Goal: Entertainment & Leisure: Browse casually

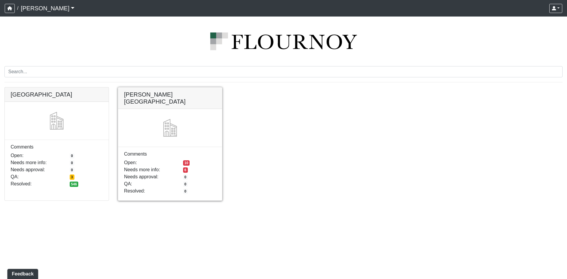
click at [187, 87] on link at bounding box center [170, 87] width 104 height 0
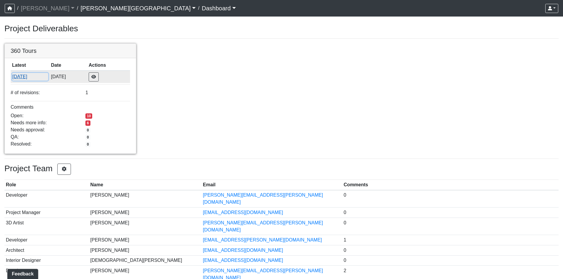
click at [27, 76] on button "[DATE]" at bounding box center [30, 77] width 36 height 8
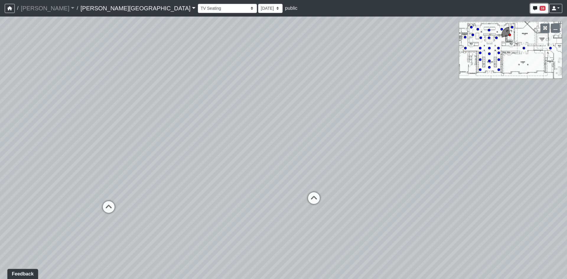
click at [537, 7] on icon "button" at bounding box center [535, 8] width 4 height 4
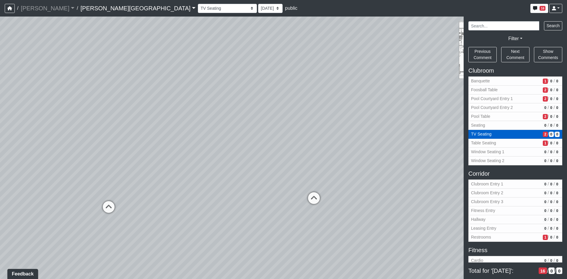
click at [543, 135] on span "2" at bounding box center [545, 134] width 5 height 5
click at [487, 134] on span "TV Seating" at bounding box center [505, 134] width 69 height 6
drag, startPoint x: 202, startPoint y: 143, endPoint x: 361, endPoint y: 109, distance: 163.3
click at [361, 109] on div "Loading... Pool Courtyard Entry 1 Loading... Window Seating 1 Loading... Foosba…" at bounding box center [283, 148] width 567 height 263
click at [108, 122] on icon at bounding box center [112, 127] width 18 height 18
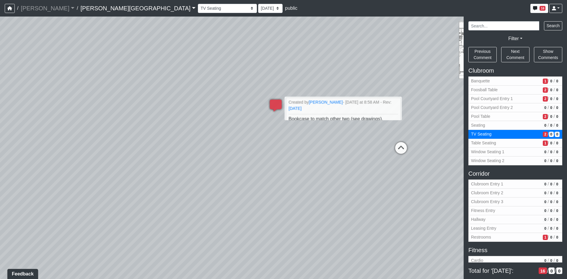
drag, startPoint x: 270, startPoint y: 143, endPoint x: 309, endPoint y: 136, distance: 39.2
click at [305, 137] on div "Loading... Pool Courtyard Entry 1 Loading... Window Seating 1 Loading... Foosba…" at bounding box center [283, 148] width 567 height 263
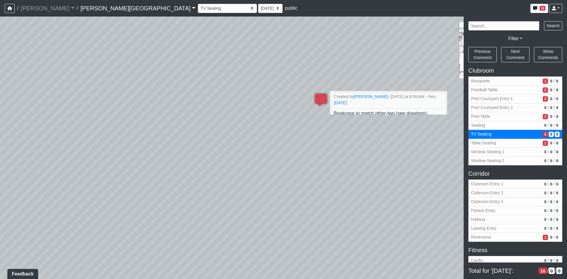
drag, startPoint x: 173, startPoint y: 125, endPoint x: 444, endPoint y: 102, distance: 271.8
click at [444, 102] on div "Loading... Pool Courtyard Entry 1 Loading... Window Seating 1 Loading... Foosba…" at bounding box center [283, 148] width 567 height 263
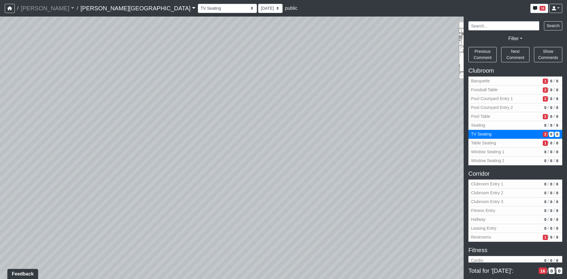
drag, startPoint x: 284, startPoint y: 91, endPoint x: 412, endPoint y: 74, distance: 129.0
click at [565, 55] on div "NON-CURRENT REVISION" at bounding box center [283, 148] width 567 height 263
drag, startPoint x: 256, startPoint y: 76, endPoint x: 242, endPoint y: 198, distance: 123.1
click at [242, 198] on div "Loading... Pool Courtyard Entry 1 Loading... Window Seating 1 Loading... Foosba…" at bounding box center [283, 148] width 567 height 263
drag, startPoint x: 325, startPoint y: 143, endPoint x: 69, endPoint y: 118, distance: 256.6
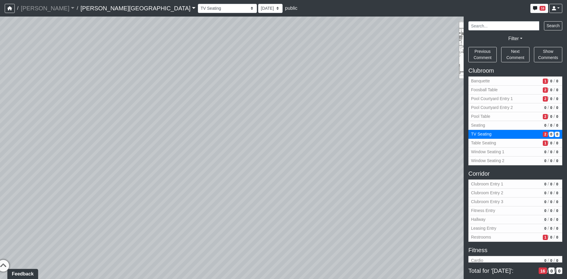
click at [62, 121] on div "Loading... Pool Courtyard Entry 1 Loading... Window Seating 1 Loading... Foosba…" at bounding box center [283, 148] width 567 height 263
drag, startPoint x: 322, startPoint y: 110, endPoint x: 31, endPoint y: 119, distance: 290.8
click at [31, 120] on div "Loading... Pool Courtyard Entry 1 Loading... Window Seating 1 Loading... Foosba…" at bounding box center [283, 148] width 567 height 263
drag, startPoint x: 316, startPoint y: 132, endPoint x: 109, endPoint y: 100, distance: 209.1
click at [113, 102] on div "Loading... Pool Courtyard Entry 1 Loading... Window Seating 1 Loading... Foosba…" at bounding box center [283, 148] width 567 height 263
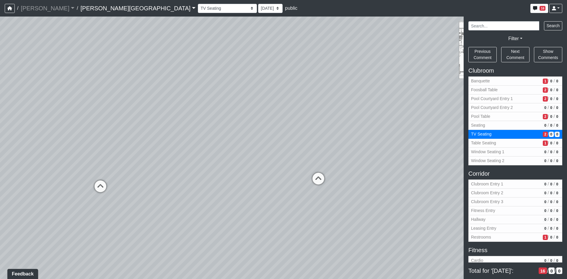
drag, startPoint x: 159, startPoint y: 120, endPoint x: 366, endPoint y: 107, distance: 207.7
click at [366, 107] on div "Loading... Pool Courtyard Entry 1 Loading... Window Seating 1 Loading... Foosba…" at bounding box center [283, 148] width 567 height 263
drag, startPoint x: 246, startPoint y: 143, endPoint x: 272, endPoint y: 148, distance: 26.7
click at [272, 148] on div "Loading... Pool Courtyard Entry 1 Loading... Window Seating 1 Loading... Foosba…" at bounding box center [283, 148] width 567 height 263
click at [543, 141] on span "1" at bounding box center [545, 143] width 5 height 5
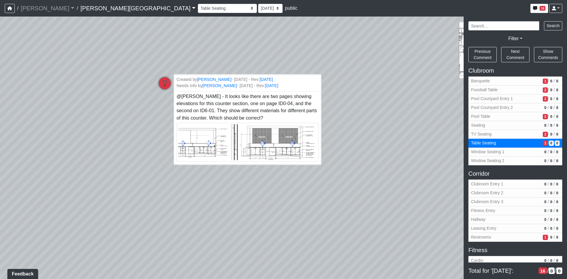
click at [308, 79] on small "Created by Sean Graefen - 10/8/2025 - Rev: 10/9/2025" at bounding box center [248, 79] width 142 height 6
click at [240, 119] on span "@Flournoy - It looks like there are two pages showing elevations for this count…" at bounding box center [248, 119] width 142 height 50
click at [491, 89] on span "Foosball Table" at bounding box center [505, 90] width 69 height 6
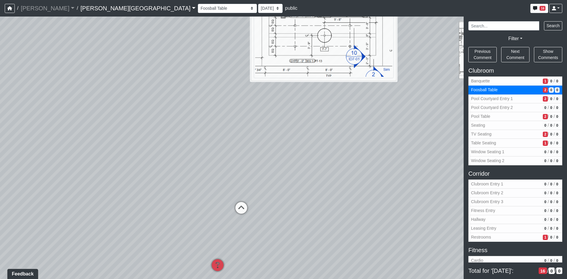
drag, startPoint x: 145, startPoint y: 181, endPoint x: 241, endPoint y: 109, distance: 119.7
click at [241, 109] on div "Loading... Pool Courtyard Entry 1 Loading... Window Seating 1 Loading... Foosba…" at bounding box center [283, 148] width 567 height 263
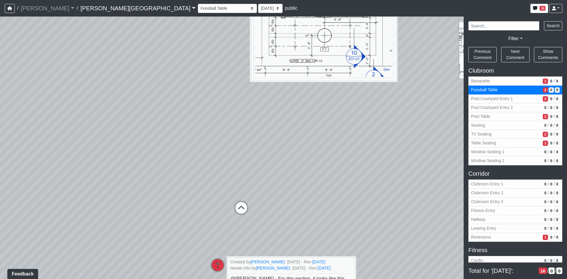
click at [219, 265] on icon at bounding box center [218, 268] width 18 height 18
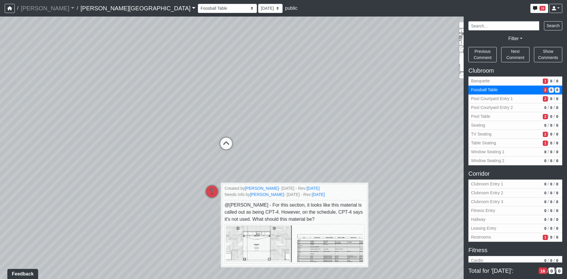
drag, startPoint x: 204, startPoint y: 219, endPoint x: 176, endPoint y: 143, distance: 80.5
click at [176, 143] on div "Loading... Pool Courtyard Entry 1 Loading... Window Seating 1 Loading... Foosba…" at bounding box center [283, 148] width 567 height 263
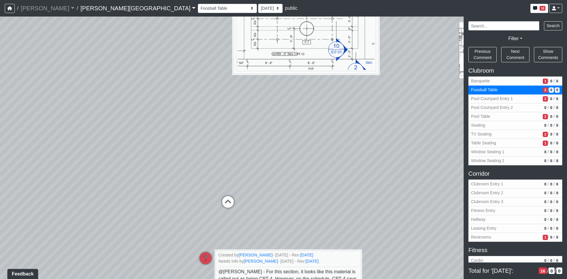
drag, startPoint x: 214, startPoint y: 169, endPoint x: 217, endPoint y: 190, distance: 21.6
click at [217, 190] on div "Loading... Pool Courtyard Entry 1 Loading... Window Seating 1 Loading... Foosba…" at bounding box center [283, 148] width 567 height 263
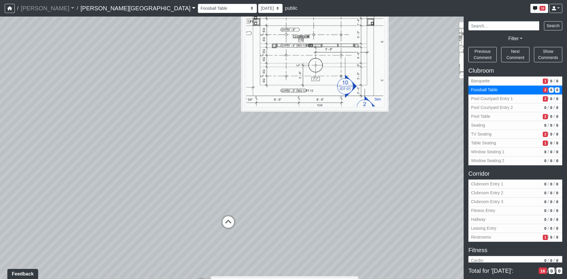
drag, startPoint x: 168, startPoint y: 177, endPoint x: 391, endPoint y: 160, distance: 223.0
click at [389, 161] on div "Loading... Pool Courtyard Entry 1 Loading... Window Seating 1 Loading... Foosba…" at bounding box center [283, 148] width 567 height 263
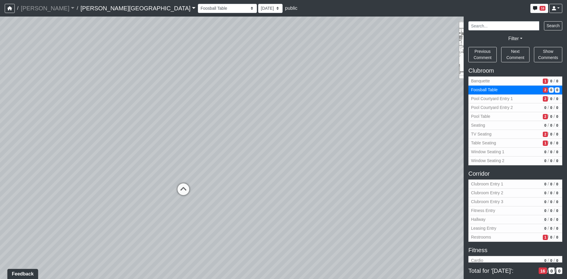
drag, startPoint x: 210, startPoint y: 174, endPoint x: 406, endPoint y: 174, distance: 196.1
click at [407, 174] on div "Loading... Pool Courtyard Entry 1 Loading... Window Seating 1 Loading... Foosba…" at bounding box center [283, 148] width 567 height 263
click at [186, 191] on icon at bounding box center [188, 192] width 18 height 18
click at [186, 191] on div "Loading... Pool Courtyard Entry 1 Loading... Window Seating 1 Loading... Foosba…" at bounding box center [283, 148] width 567 height 263
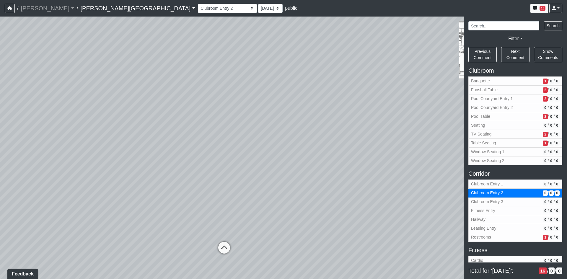
drag, startPoint x: 193, startPoint y: 193, endPoint x: 444, endPoint y: 151, distance: 253.9
click at [444, 151] on div "Loading... Pool Courtyard Entry 1 Loading... Window Seating 1 Loading... Foosba…" at bounding box center [283, 148] width 567 height 263
drag, startPoint x: 214, startPoint y: 185, endPoint x: -48, endPoint y: 154, distance: 263.7
click at [0, 154] on html "/ Flournoy Flournoy Loading... / Declan Villa Rica Declan Villa Rica Loading...…" at bounding box center [283, 139] width 567 height 279
drag, startPoint x: 433, startPoint y: 113, endPoint x: 243, endPoint y: 115, distance: 189.6
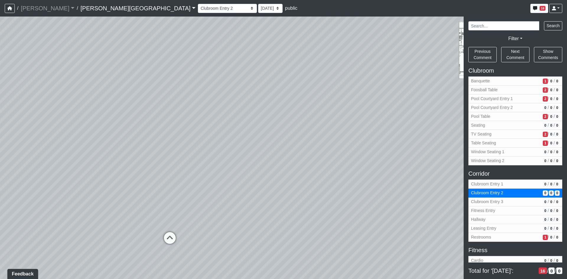
click at [246, 115] on div "Loading... Pool Courtyard Entry 1 Loading... Window Seating 1 Loading... Foosba…" at bounding box center [283, 148] width 567 height 263
click at [488, 99] on span "Pool Courtyard Entry 1" at bounding box center [505, 99] width 69 height 6
select select "a7Eve6xsGYZLZr2GjwZZXX"
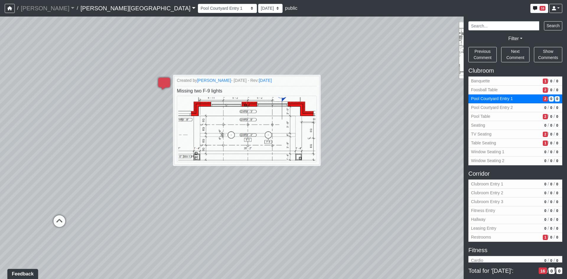
click at [365, 155] on div "Loading... Pool Courtyard Entry 1 Loading... Window Seating 1 Loading... Foosba…" at bounding box center [283, 148] width 567 height 263
click at [290, 59] on div "Loading... Pool Courtyard Entry 1 Loading... Window Seating 1 Loading... Foosba…" at bounding box center [283, 148] width 567 height 263
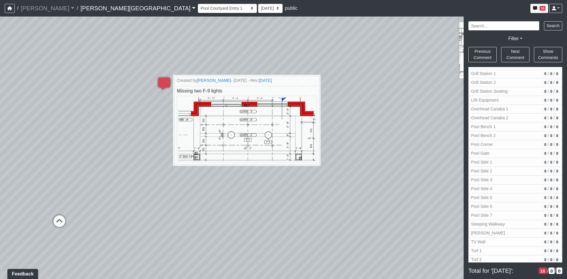
scroll to position [597, 0]
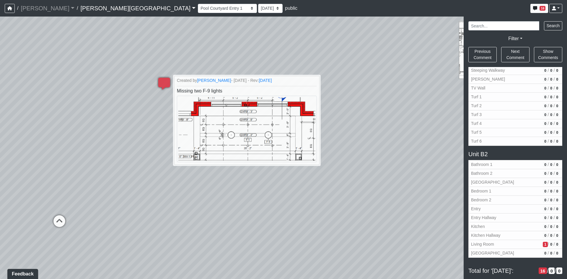
click at [286, 227] on div "Loading... Pool Courtyard Entry 1 Loading... Window Seating 1 Loading... Foosba…" at bounding box center [283, 148] width 567 height 263
click at [166, 79] on icon at bounding box center [164, 87] width 18 height 18
